Goal: Check status

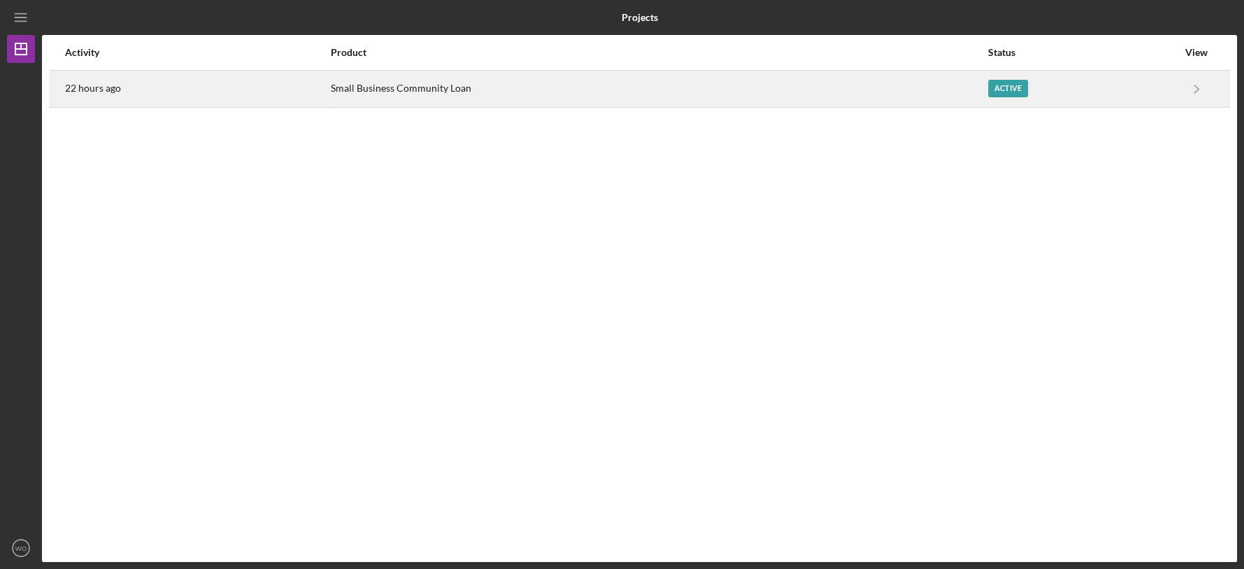
click at [936, 97] on div "Small Business Community Loan" at bounding box center [659, 88] width 656 height 35
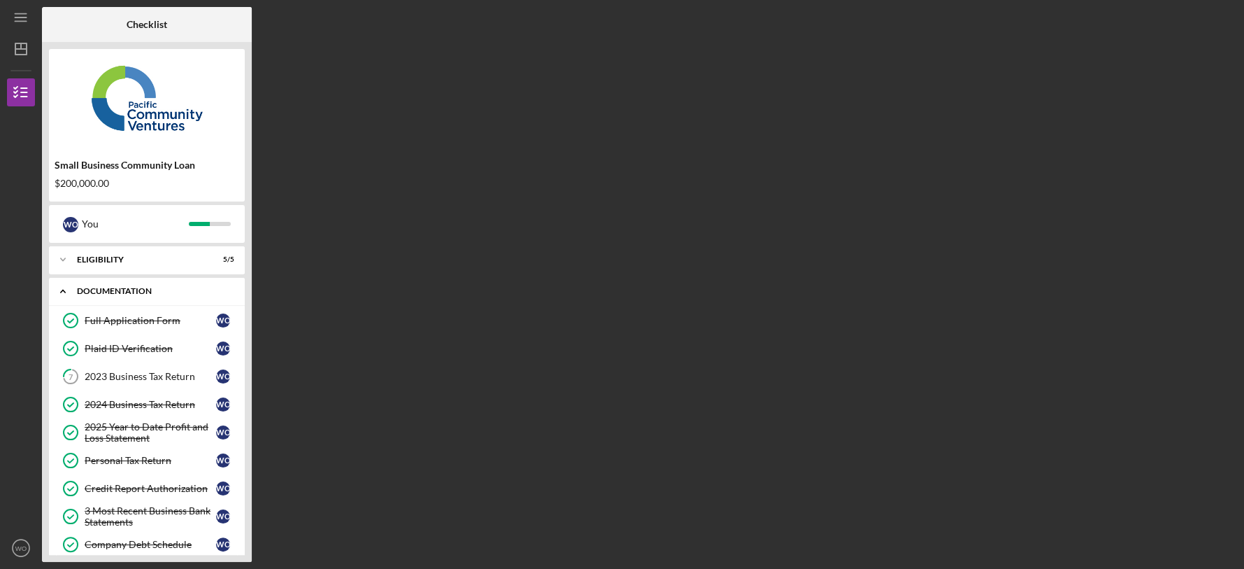
click at [169, 297] on div "Icon/Expander Documentation 9 / 11" at bounding box center [147, 291] width 196 height 29
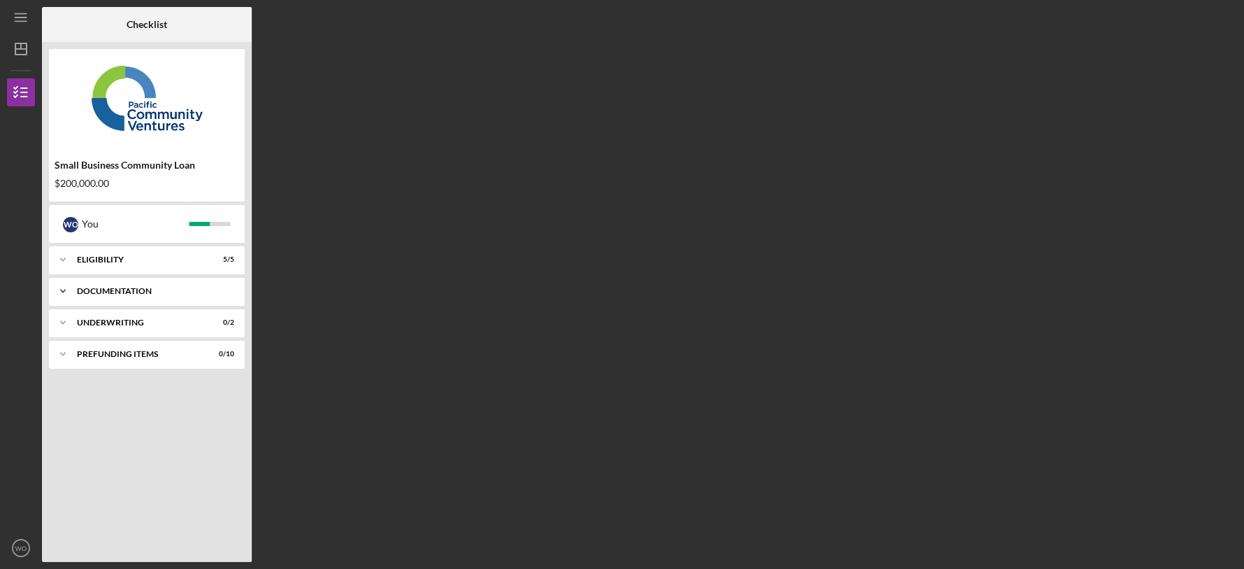
click at [169, 297] on div "Icon/Expander Documentation 9 / 11" at bounding box center [147, 291] width 196 height 28
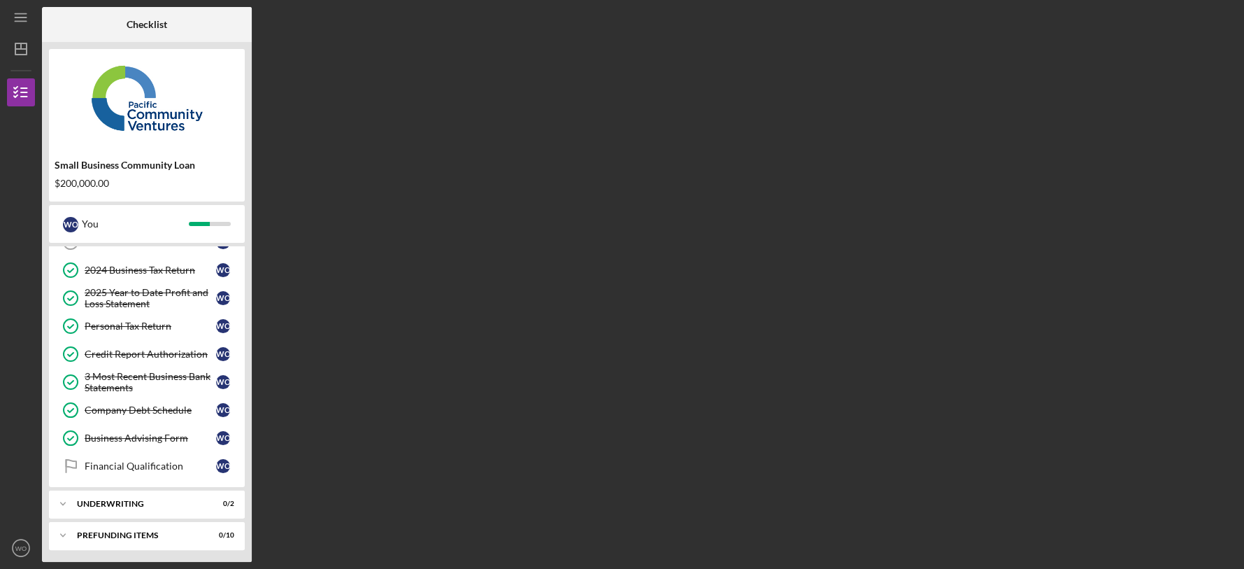
scroll to position [135, 0]
